Goal: Task Accomplishment & Management: Complete application form

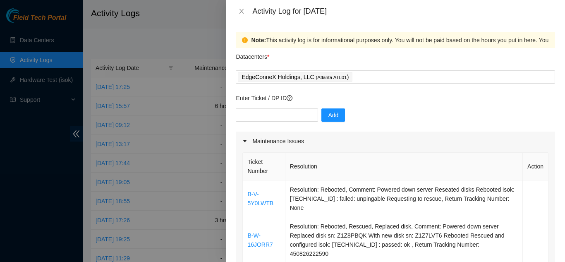
scroll to position [191, 0]
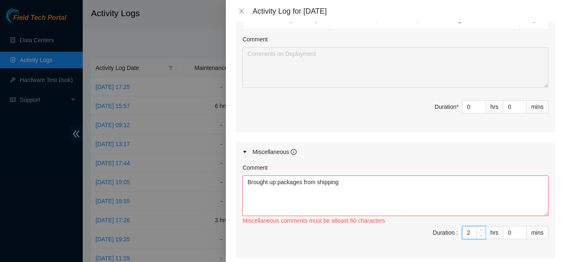
type input "2"
click at [363, 175] on textarea "Brought up packages from shipping" at bounding box center [395, 195] width 306 height 41
click at [346, 175] on textarea "Brought up packages from shipping" at bounding box center [395, 195] width 306 height 41
click at [357, 175] on textarea "Brought up packages from shipping" at bounding box center [395, 195] width 306 height 41
click at [394, 175] on textarea "Brought up packages from shipping" at bounding box center [395, 195] width 306 height 41
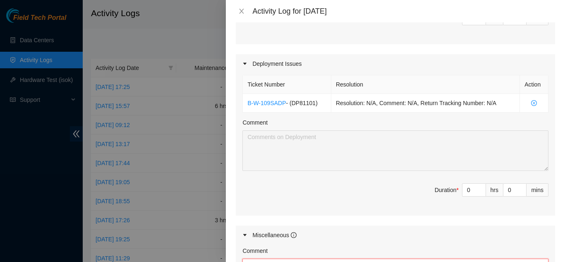
scroll to position [598, 0]
type textarea "Brought up packages from shipping and verified with magg chat"
click at [462, 183] on input "0" at bounding box center [473, 189] width 23 height 12
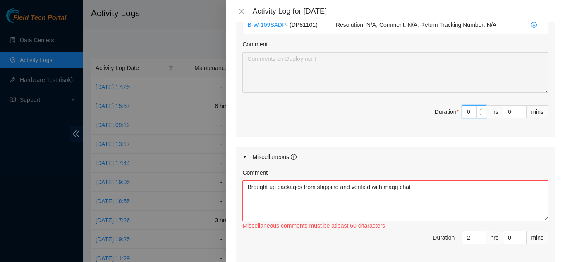
scroll to position [680, 0]
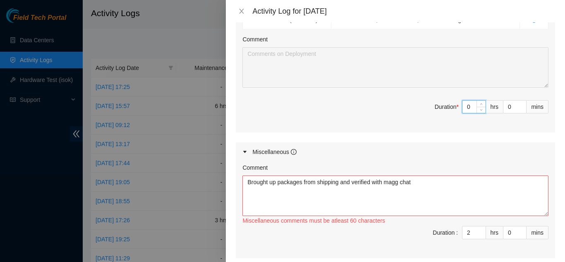
type input "02"
type input "10"
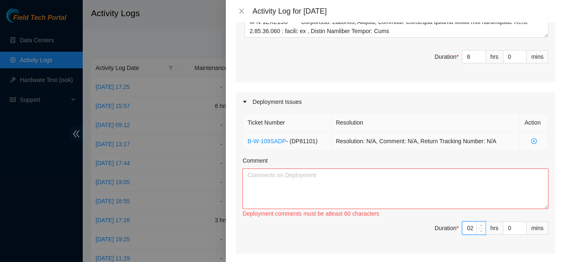
scroll to position [556, 0]
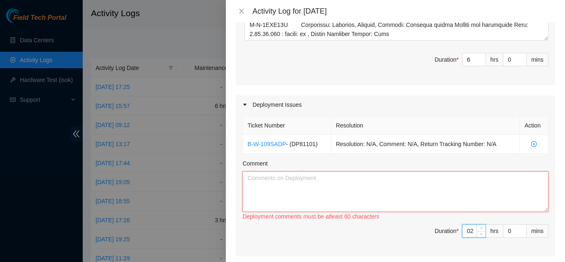
click at [335, 171] on textarea "Comment" at bounding box center [395, 191] width 306 height 41
type input "2"
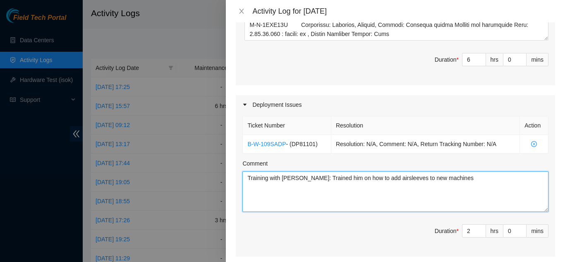
click at [375, 171] on textarea "Training with Elijah: Trained him on how to add airsleeves to new machines" at bounding box center [395, 191] width 306 height 41
type textarea "Training with Elijah: Trained him on how to add air sleeves to new machines"
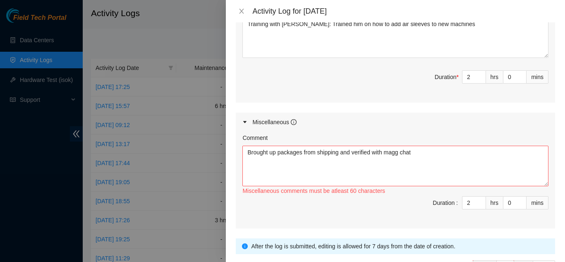
scroll to position [722, 0]
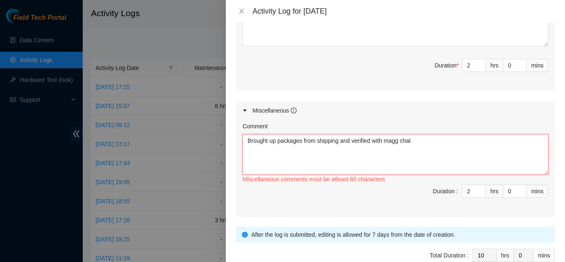
click at [418, 134] on textarea "Brought up packages from shipping and verified with magg chat" at bounding box center [395, 154] width 306 height 41
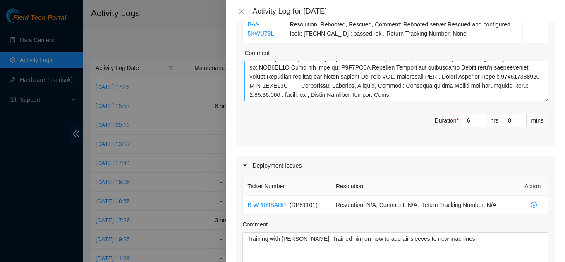
scroll to position [515, 0]
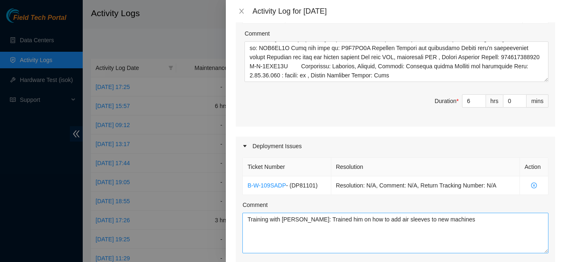
type textarea "Brought up packages from shipping and verified with magg chat Sat in on intervi…"
click at [469, 212] on textarea "Training with Elijah: Trained him on how to add air sleeves to new machines" at bounding box center [395, 232] width 306 height 41
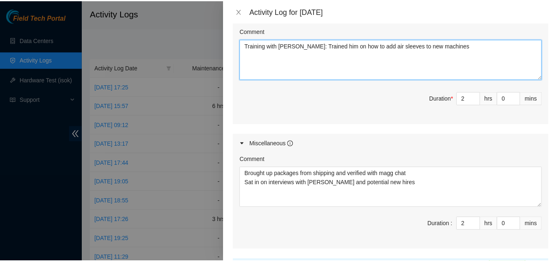
scroll to position [722, 0]
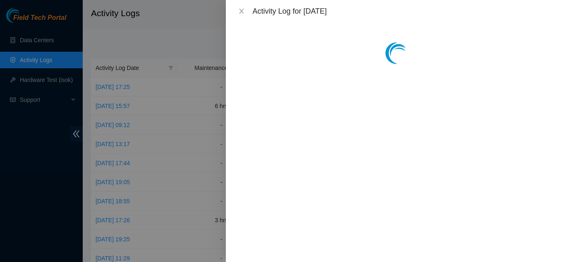
scroll to position [0, 0]
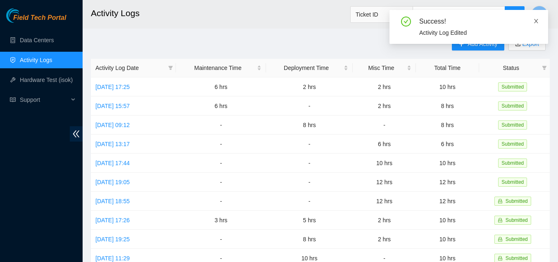
click at [537, 18] on span at bounding box center [537, 21] width 6 height 7
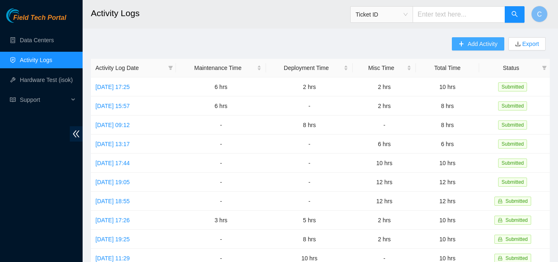
click at [465, 39] on button "Add Activity" at bounding box center [478, 43] width 52 height 13
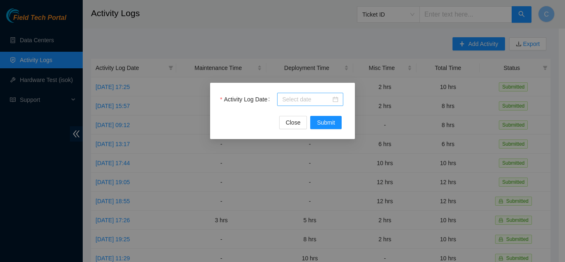
click at [315, 96] on input "Activity Log Date" at bounding box center [306, 99] width 49 height 9
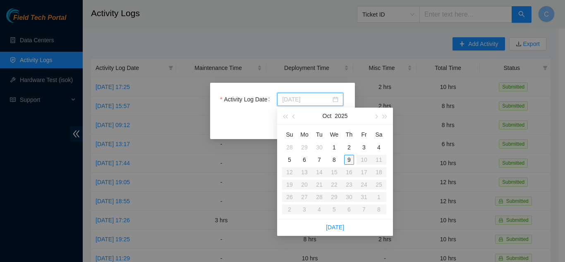
type input "[DATE]"
click at [348, 162] on div "9" at bounding box center [349, 160] width 10 height 10
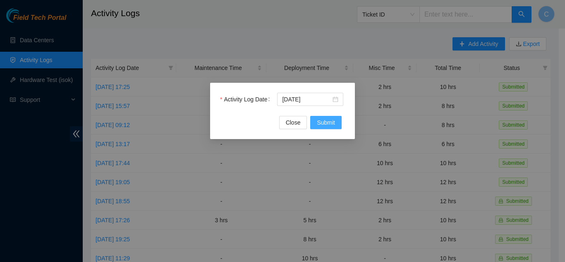
click at [334, 125] on span "Submit" at bounding box center [326, 122] width 18 height 9
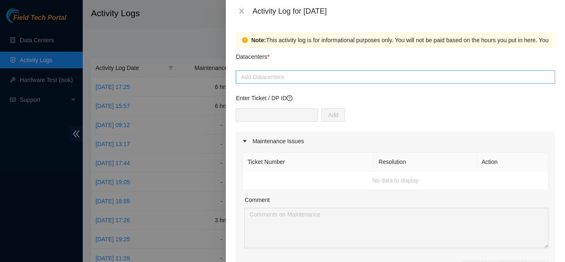
click at [252, 75] on div at bounding box center [395, 77] width 315 height 10
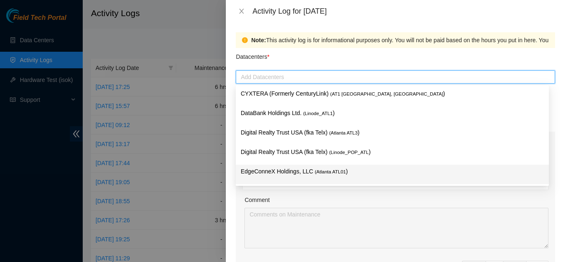
click at [291, 167] on p "EdgeConneX Holdings, LLC ( Atlanta ATL01 )" at bounding box center [392, 172] width 303 height 10
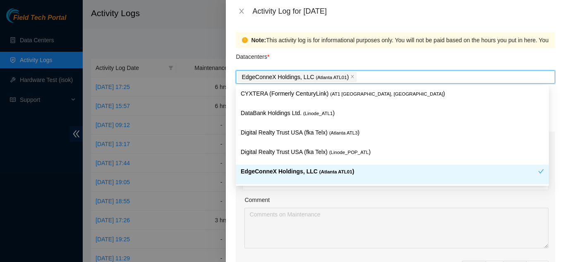
click at [333, 204] on div "Comment" at bounding box center [396, 201] width 304 height 12
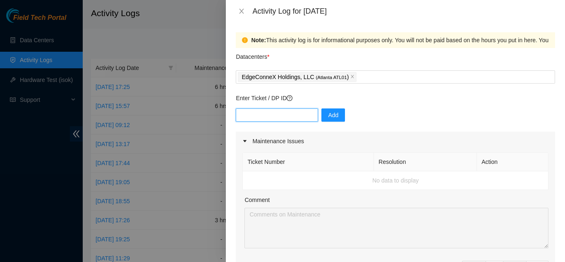
click at [269, 112] on input "text" at bounding box center [277, 114] width 82 height 13
type input "DP81101"
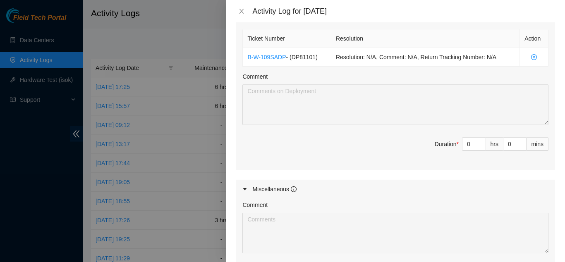
scroll to position [289, 0]
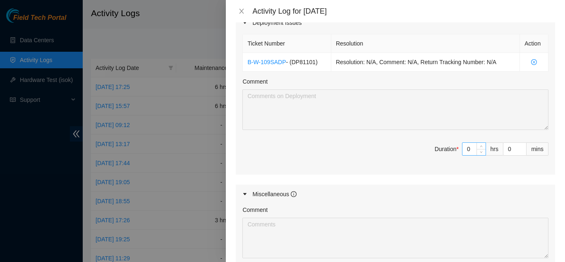
click at [462, 148] on input "0" at bounding box center [473, 149] width 23 height 12
type input "010"
type input "10"
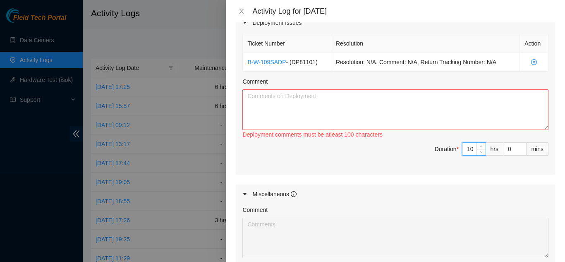
type input "10"
click at [463, 119] on textarea "Comment" at bounding box center [395, 109] width 306 height 41
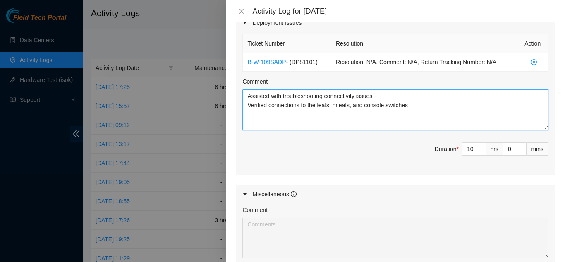
click at [434, 105] on textarea "Assisted with troubleshooting connectivity issues Verified connections to the l…" at bounding box center [395, 109] width 306 height 41
click at [427, 108] on textarea "Assisted with troubleshooting connectivity issues Verified connections to the l…" at bounding box center [395, 109] width 306 height 41
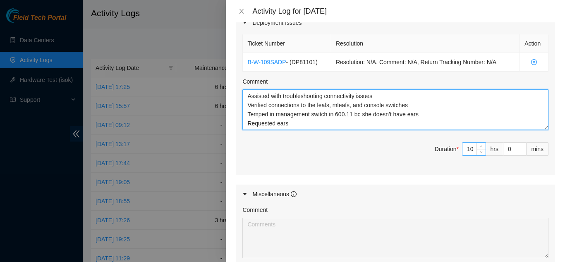
type textarea "Assisted with troubleshooting connectivity issues Verified connections to the l…"
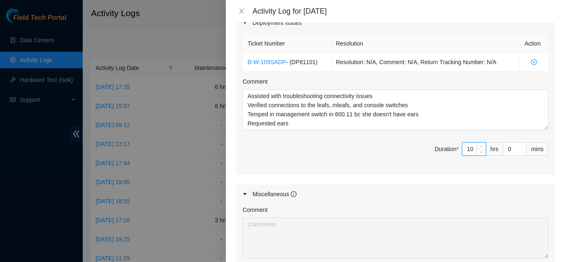
click at [465, 149] on input "10" at bounding box center [473, 149] width 23 height 12
drag, startPoint x: 466, startPoint y: 149, endPoint x: 461, endPoint y: 149, distance: 5.0
click at [462, 149] on input "10" at bounding box center [473, 149] width 23 height 12
type input "9"
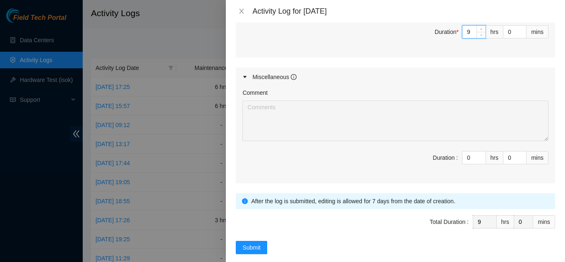
scroll to position [418, 0]
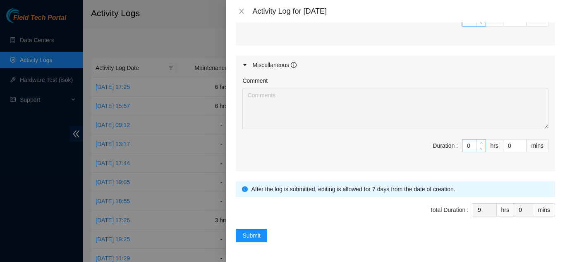
type input "9"
click at [463, 146] on input "0" at bounding box center [473, 145] width 23 height 12
type input "01"
type input "10"
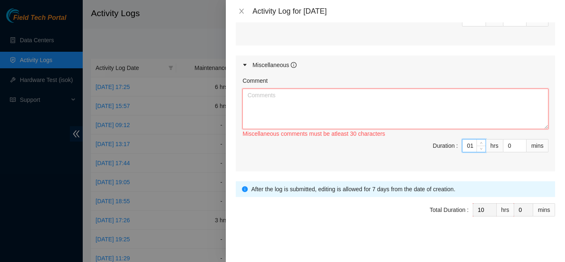
type input "1"
click at [453, 125] on textarea "Comment" at bounding box center [395, 108] width 306 height 41
type textarea "I"
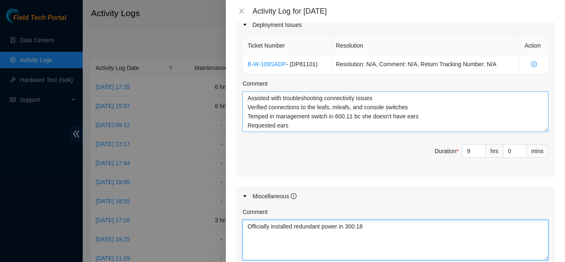
scroll to position [294, 0]
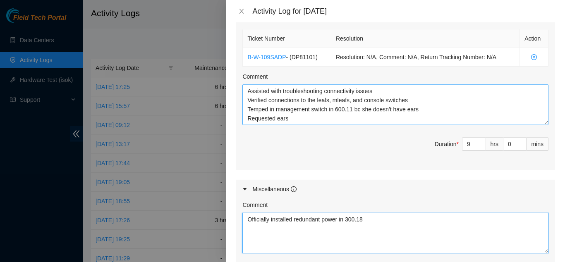
type textarea "Officially installed redundant power in 300.18"
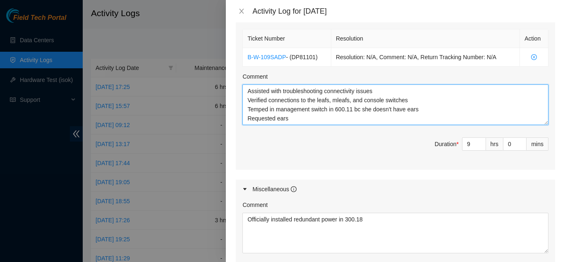
click at [290, 119] on textarea "Assisted with troubleshooting connectivity issues Verified connections to the l…" at bounding box center [395, 104] width 306 height 41
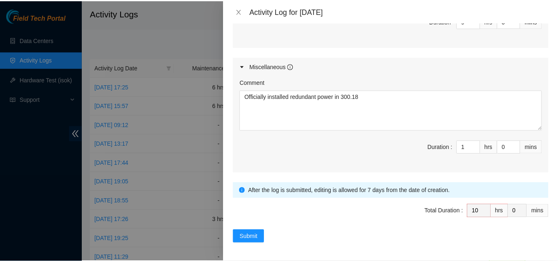
scroll to position [418, 0]
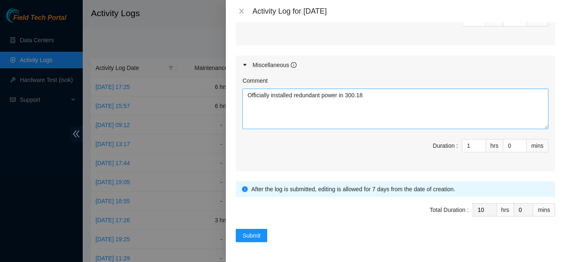
type textarea "Assisted with troubleshooting connectivity issues Verified connections to the l…"
click at [376, 96] on textarea "Officially installed redundant power in 300.18" at bounding box center [395, 108] width 306 height 41
type textarea "Officially installed redundant power in 300.18 Meeting with Ashley"
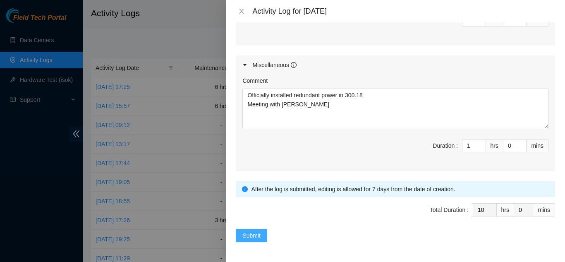
click at [251, 237] on span "Submit" at bounding box center [251, 235] width 18 height 9
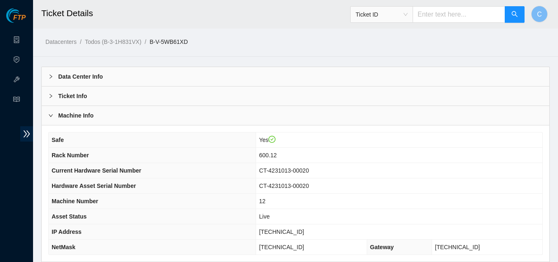
scroll to position [269, 0]
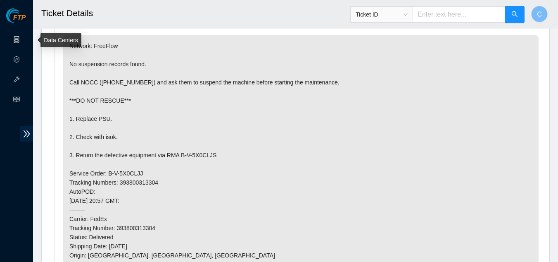
click at [24, 38] on link "Data Centers" at bounding box center [41, 40] width 34 height 7
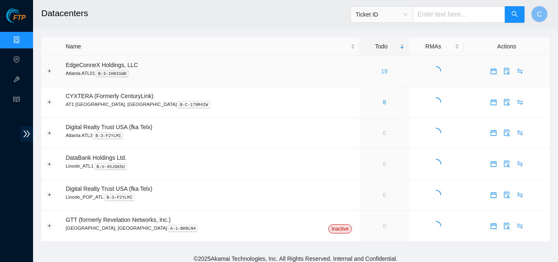
click at [381, 69] on link "19" at bounding box center [384, 71] width 7 height 7
